Goal: Information Seeking & Learning: Learn about a topic

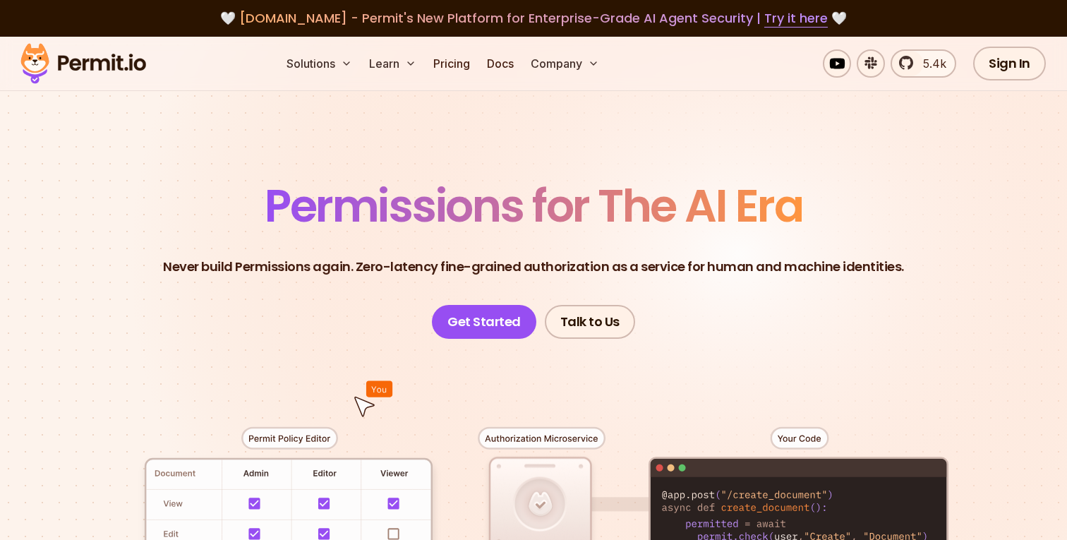
scroll to position [248, 0]
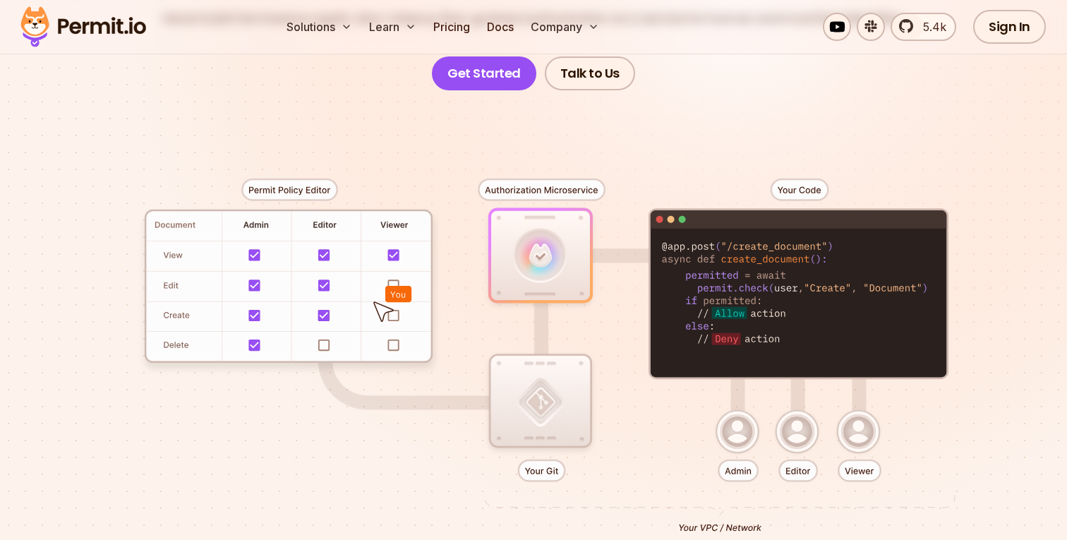
drag, startPoint x: 704, startPoint y: 279, endPoint x: 805, endPoint y: 283, distance: 101.7
click at [805, 283] on div at bounding box center [534, 349] width 988 height 519
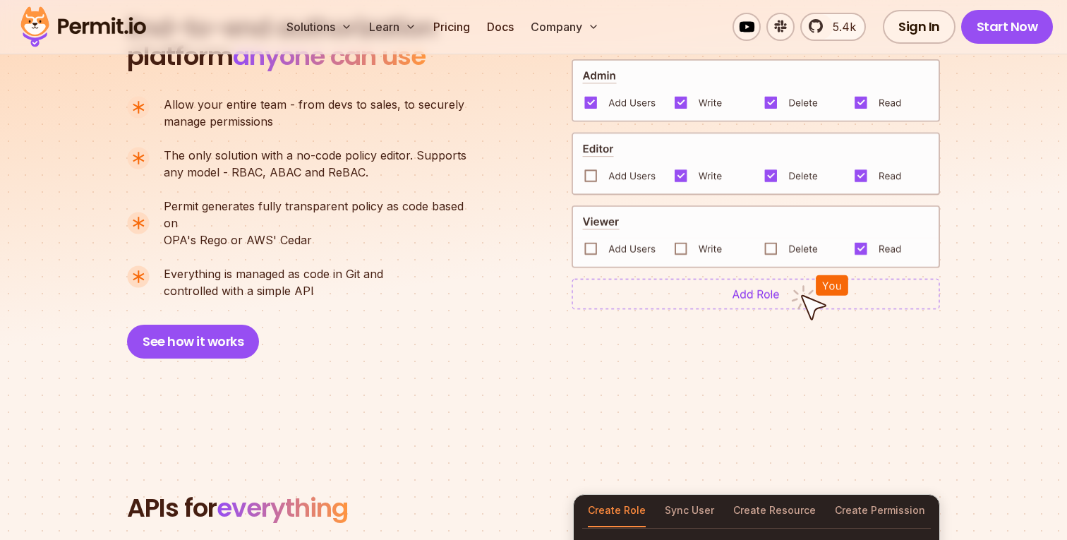
scroll to position [954, 0]
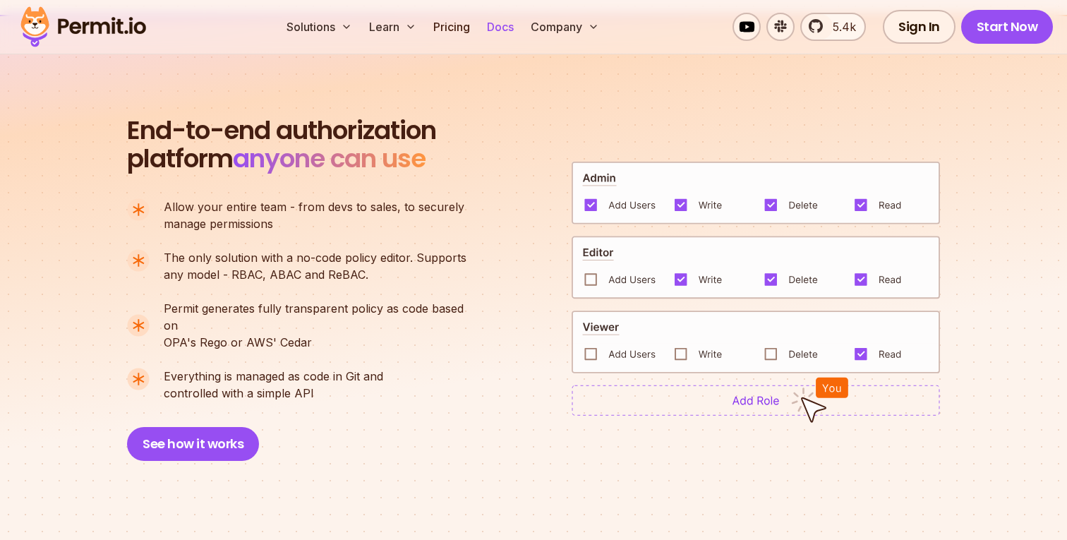
click at [500, 24] on link "Docs" at bounding box center [500, 27] width 38 height 28
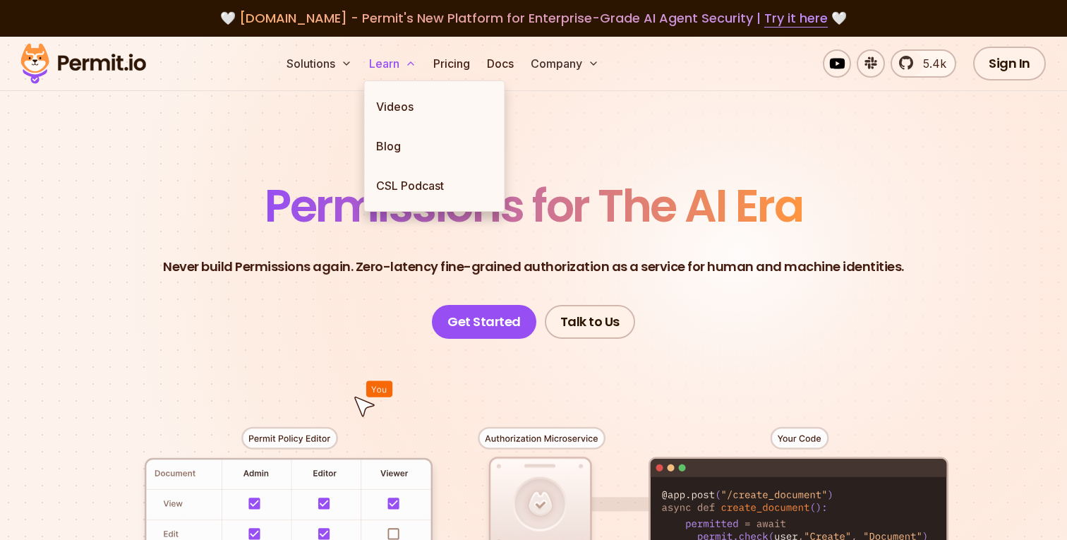
click at [390, 68] on button "Learn" at bounding box center [392, 63] width 59 height 28
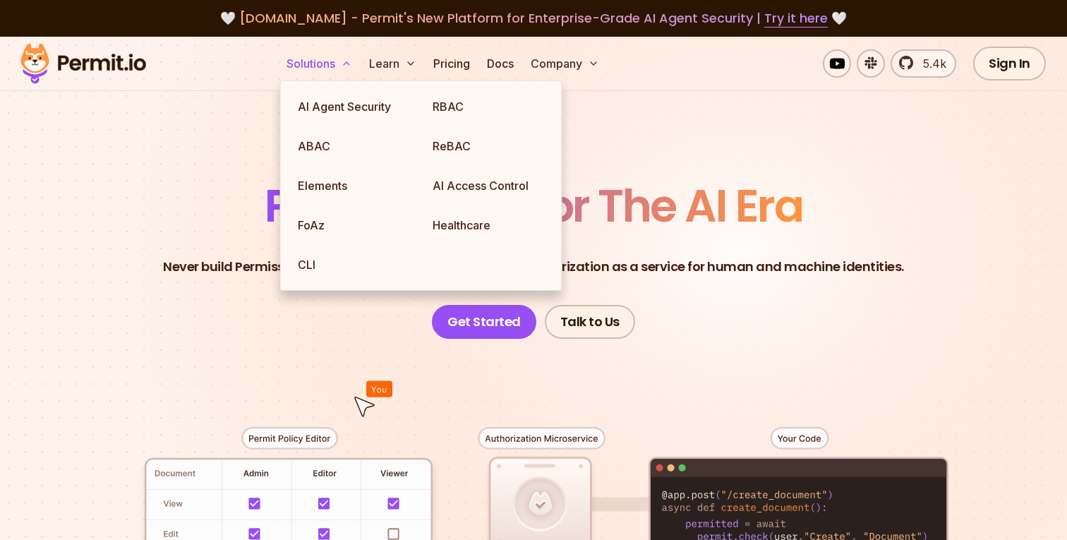
click at [343, 71] on button "Solutions" at bounding box center [319, 63] width 77 height 28
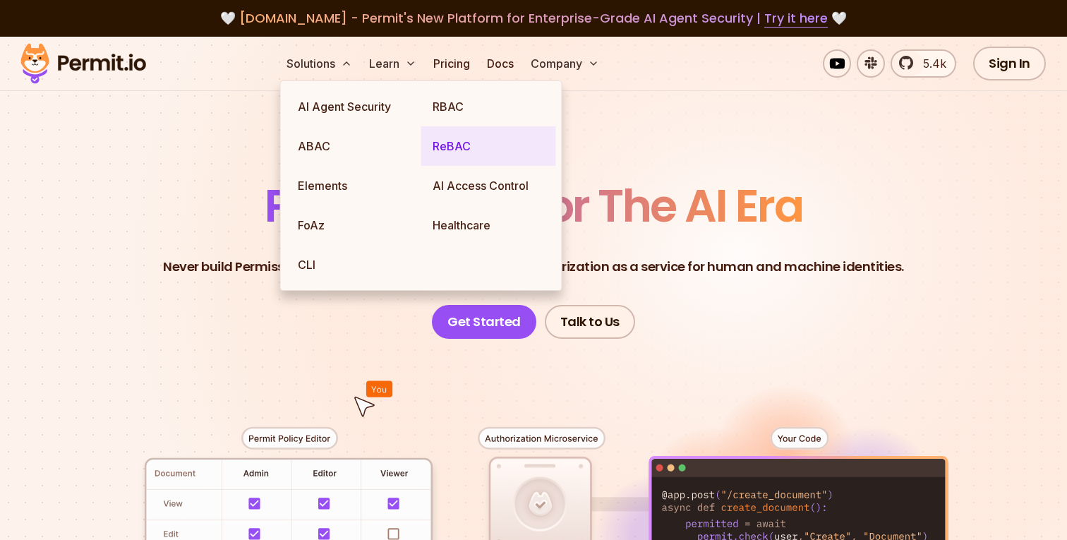
click at [455, 159] on link "ReBAC" at bounding box center [488, 146] width 135 height 40
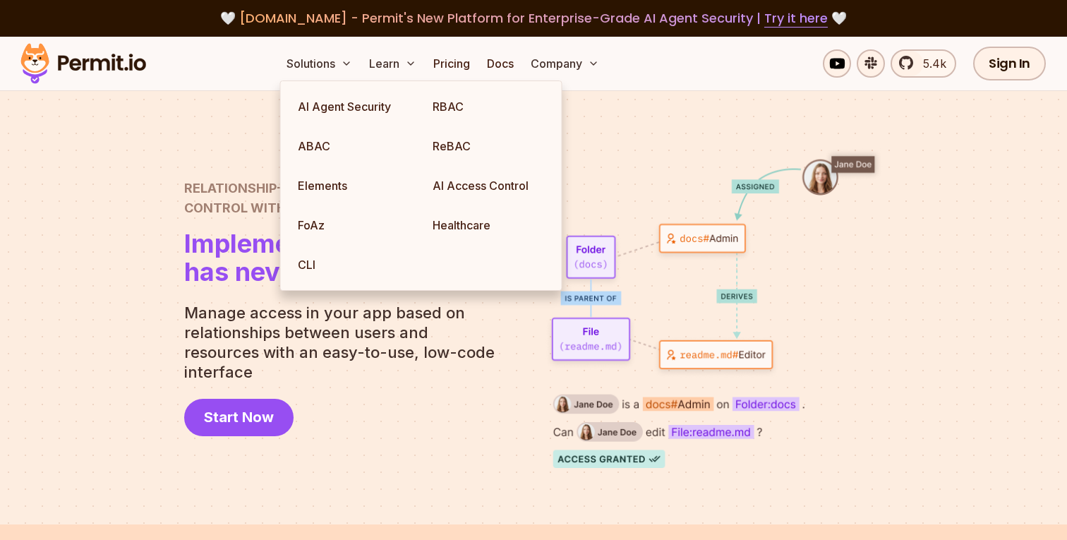
click at [252, 332] on p "Manage access in your app based on relationships between users and resources wi…" at bounding box center [345, 342] width 322 height 79
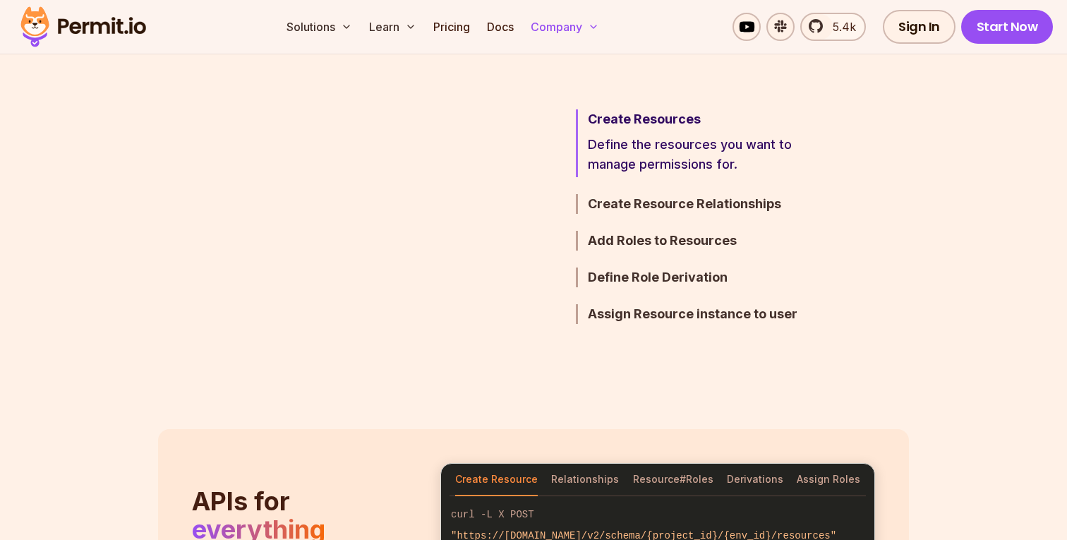
scroll to position [881, 0]
